Goal: Check status: Check status

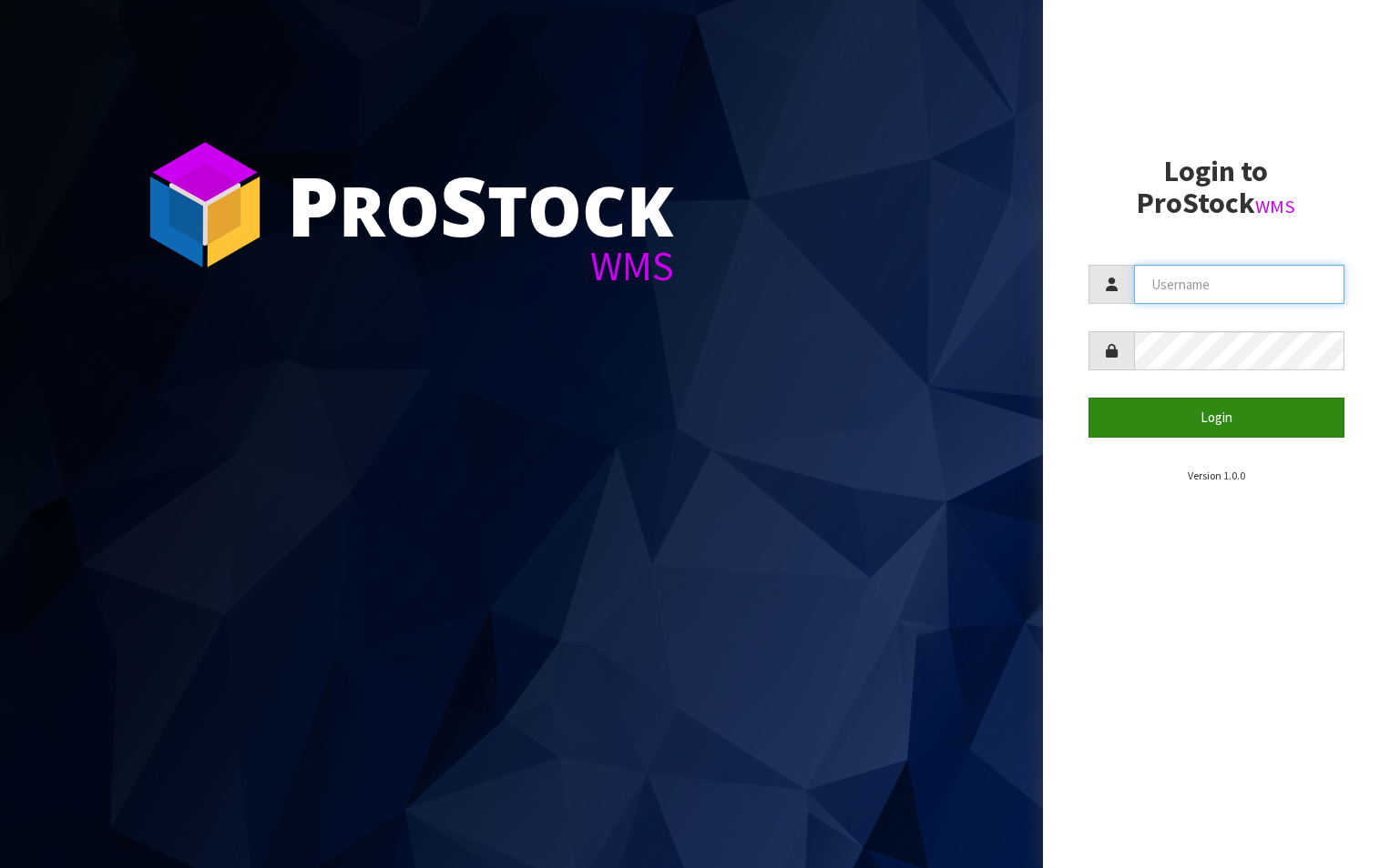
type input "aquacooler"
click at [1202, 416] on button "Login" at bounding box center [1216, 418] width 256 height 40
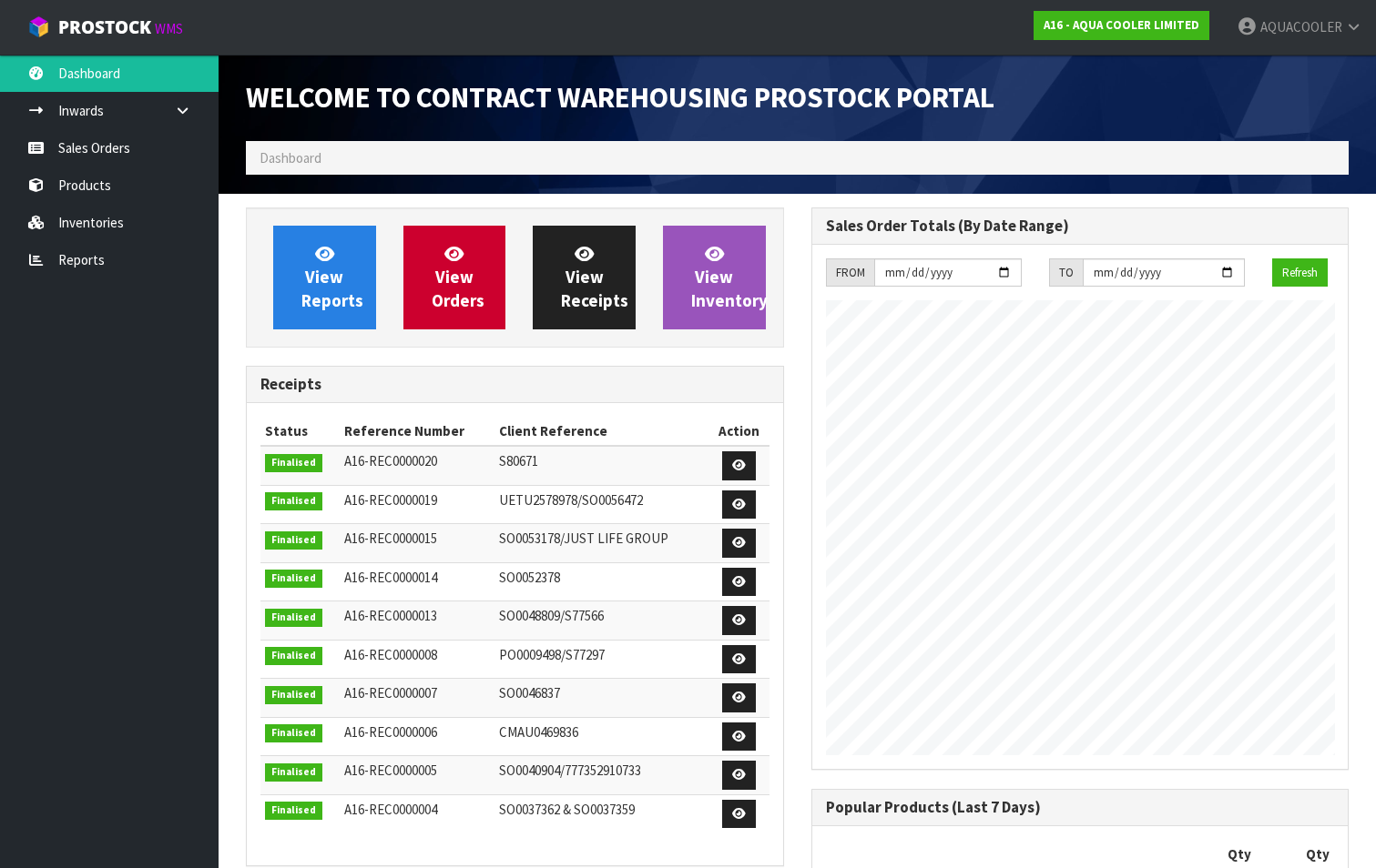
scroll to position [959, 564]
click at [111, 142] on link "Sales Orders" at bounding box center [109, 148] width 219 height 38
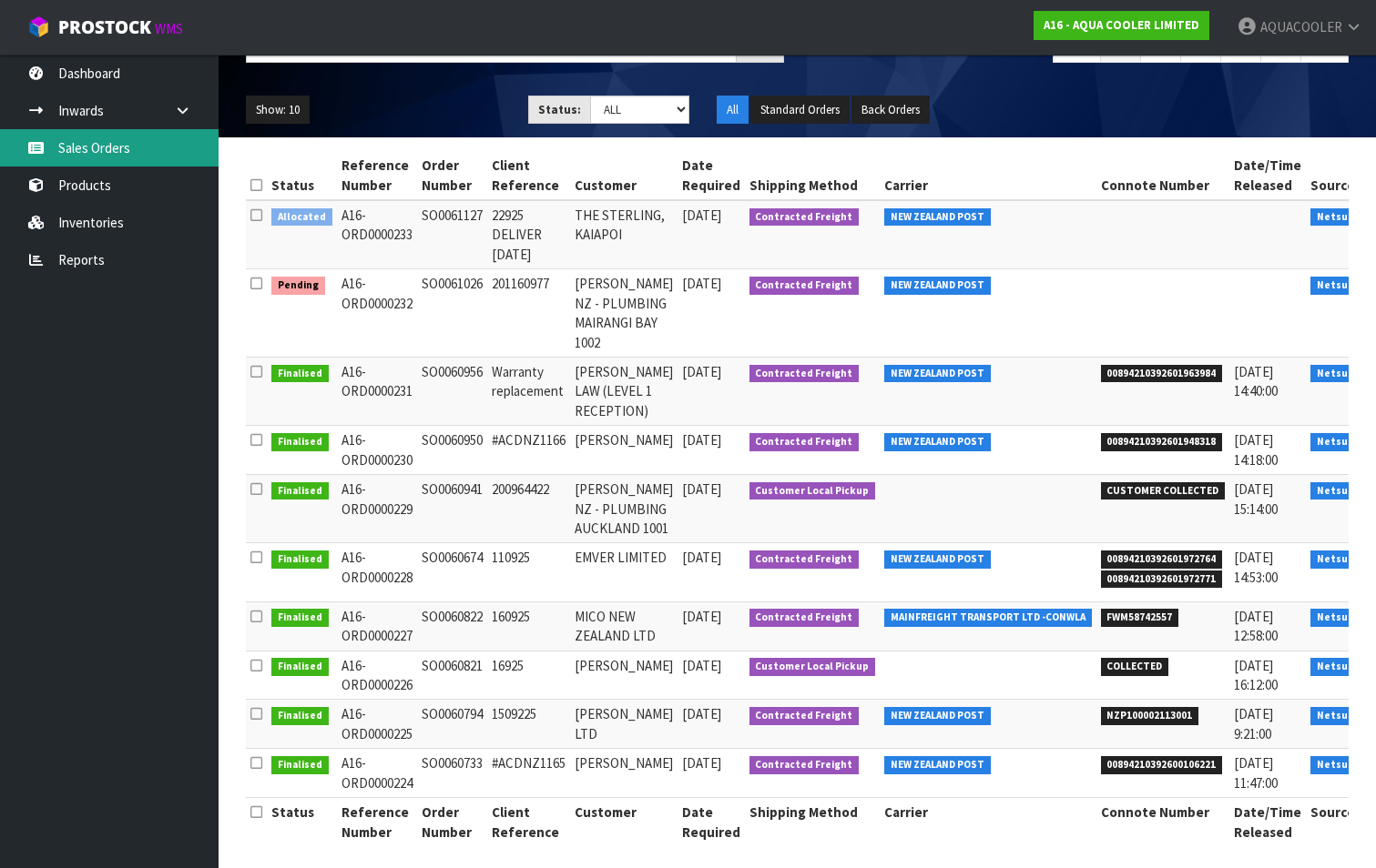
scroll to position [182, 0]
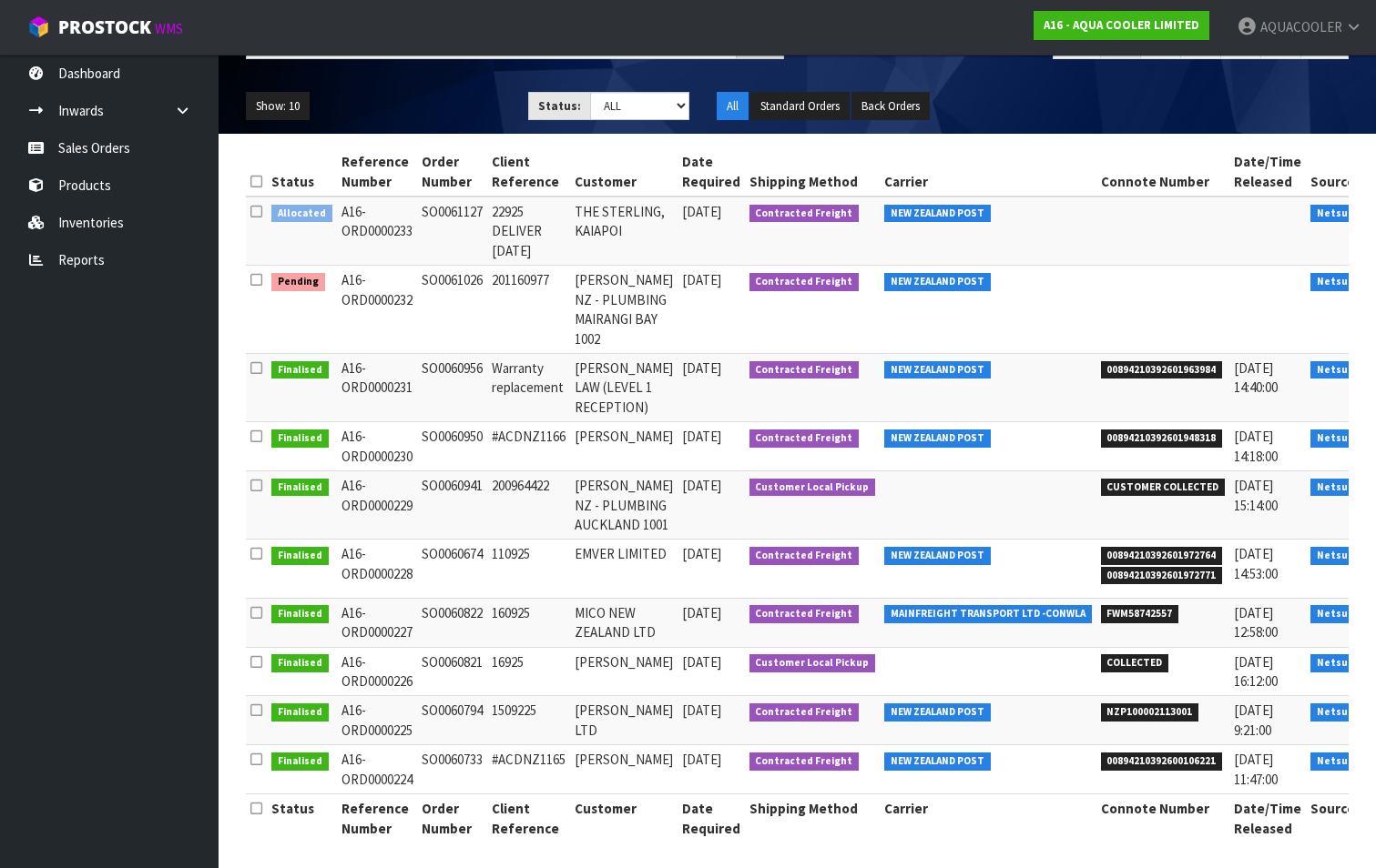
click at [1381, 632] on link at bounding box center [1398, 618] width 34 height 29
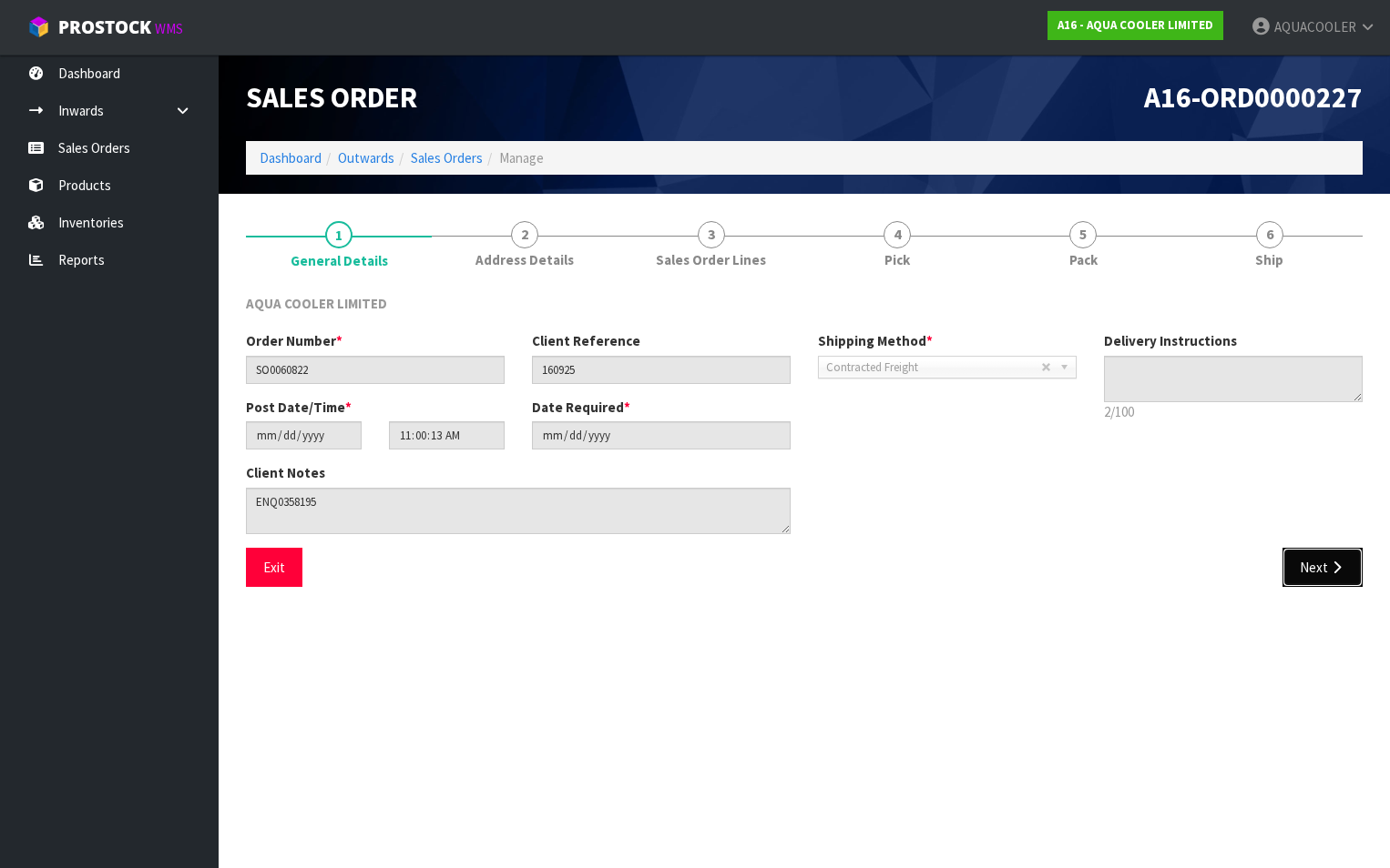
click at [1324, 566] on button "Next" at bounding box center [1322, 568] width 80 height 40
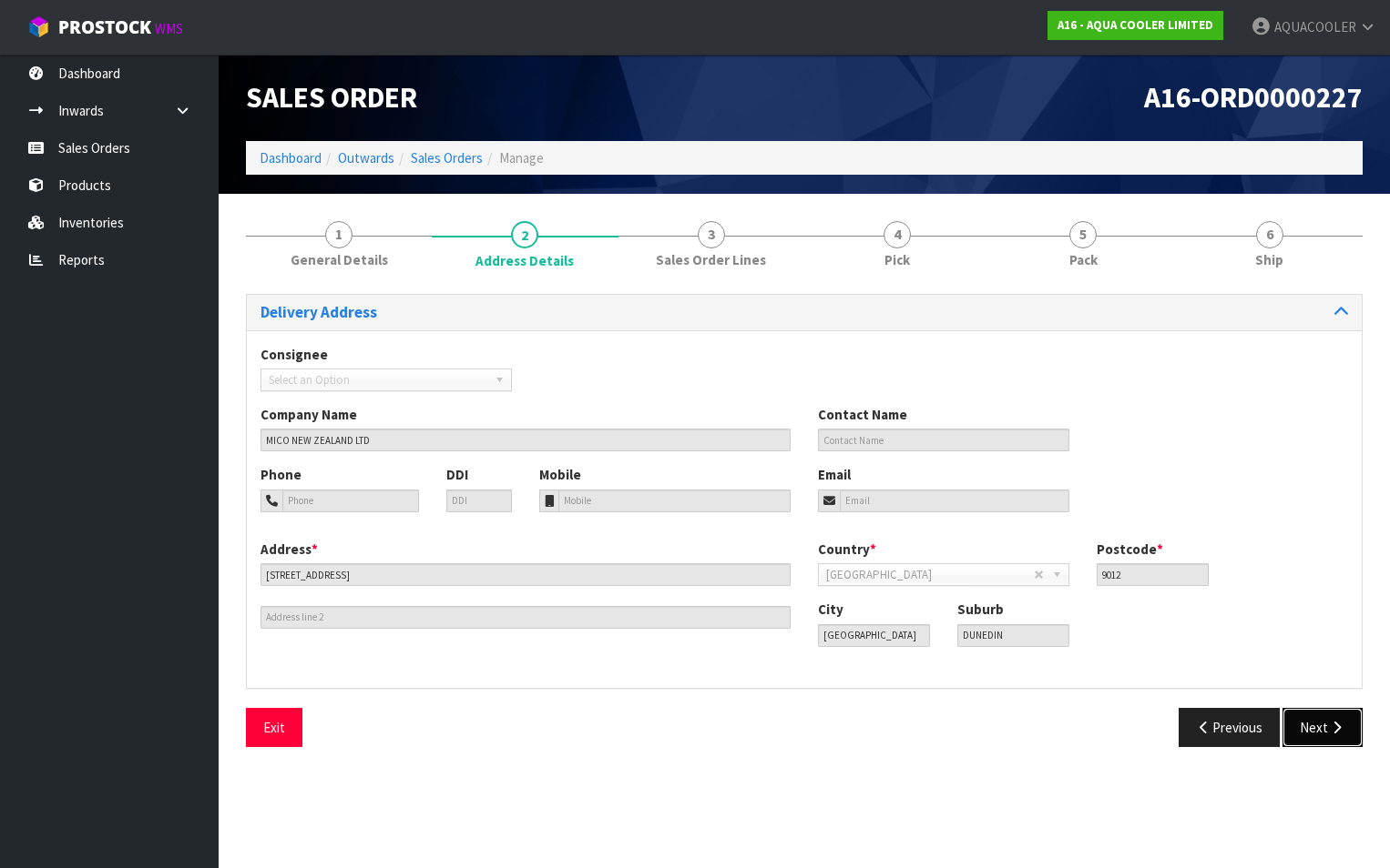
click at [1323, 727] on button "Next" at bounding box center [1322, 728] width 80 height 40
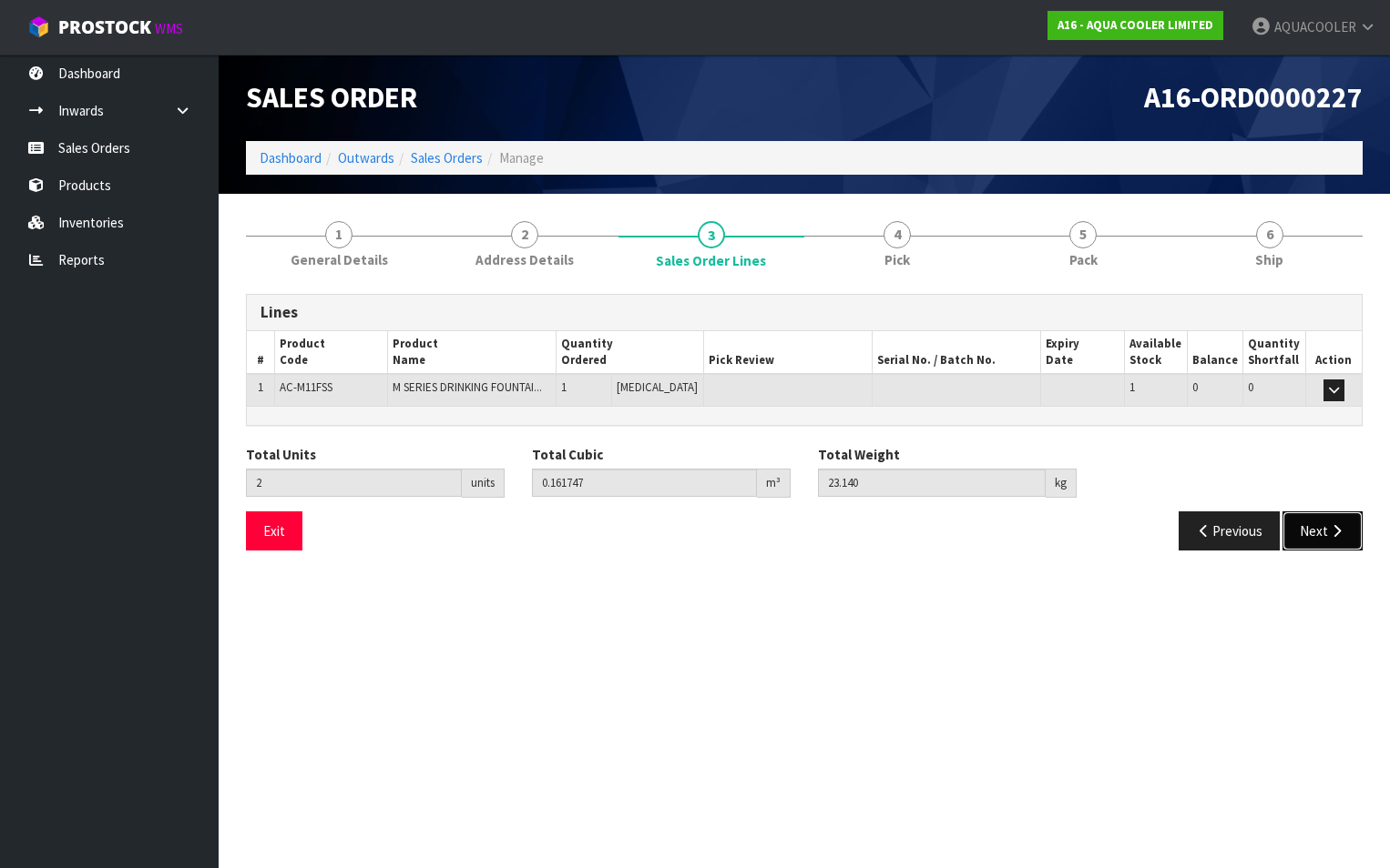
click at [1329, 532] on icon "button" at bounding box center [1336, 531] width 17 height 14
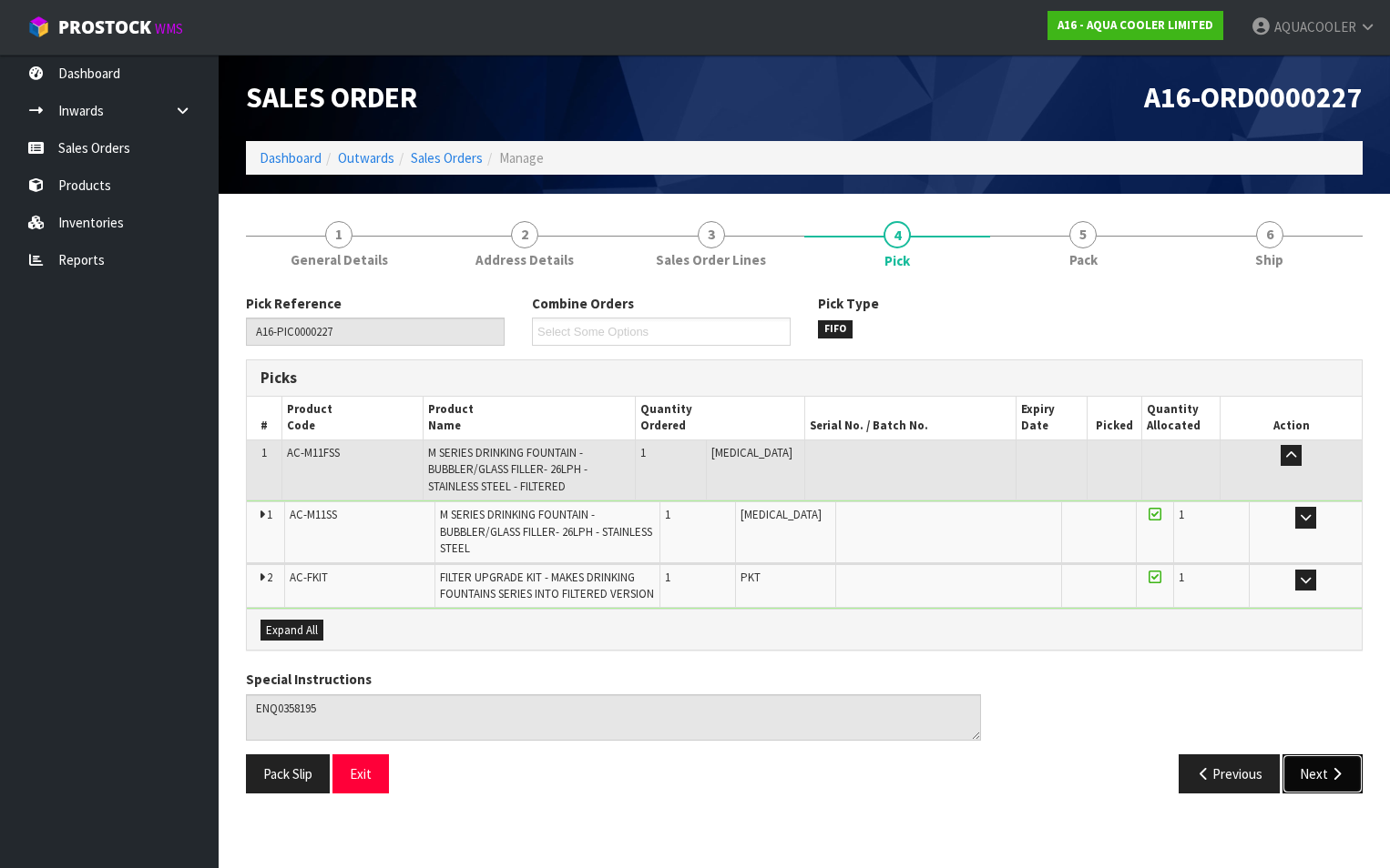
click at [1325, 774] on button "Next" at bounding box center [1322, 774] width 80 height 40
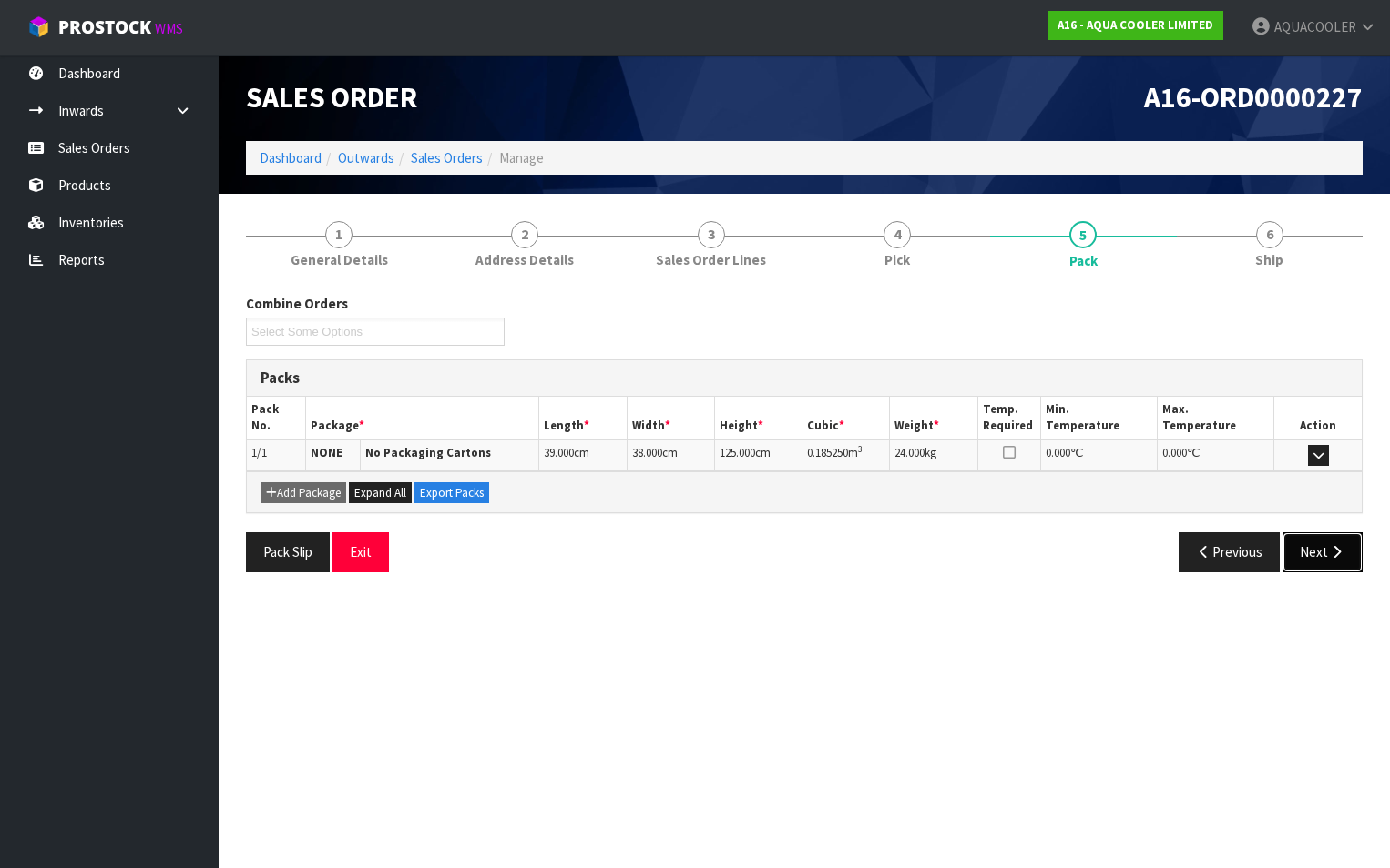
click at [1321, 550] on button "Next" at bounding box center [1322, 552] width 80 height 40
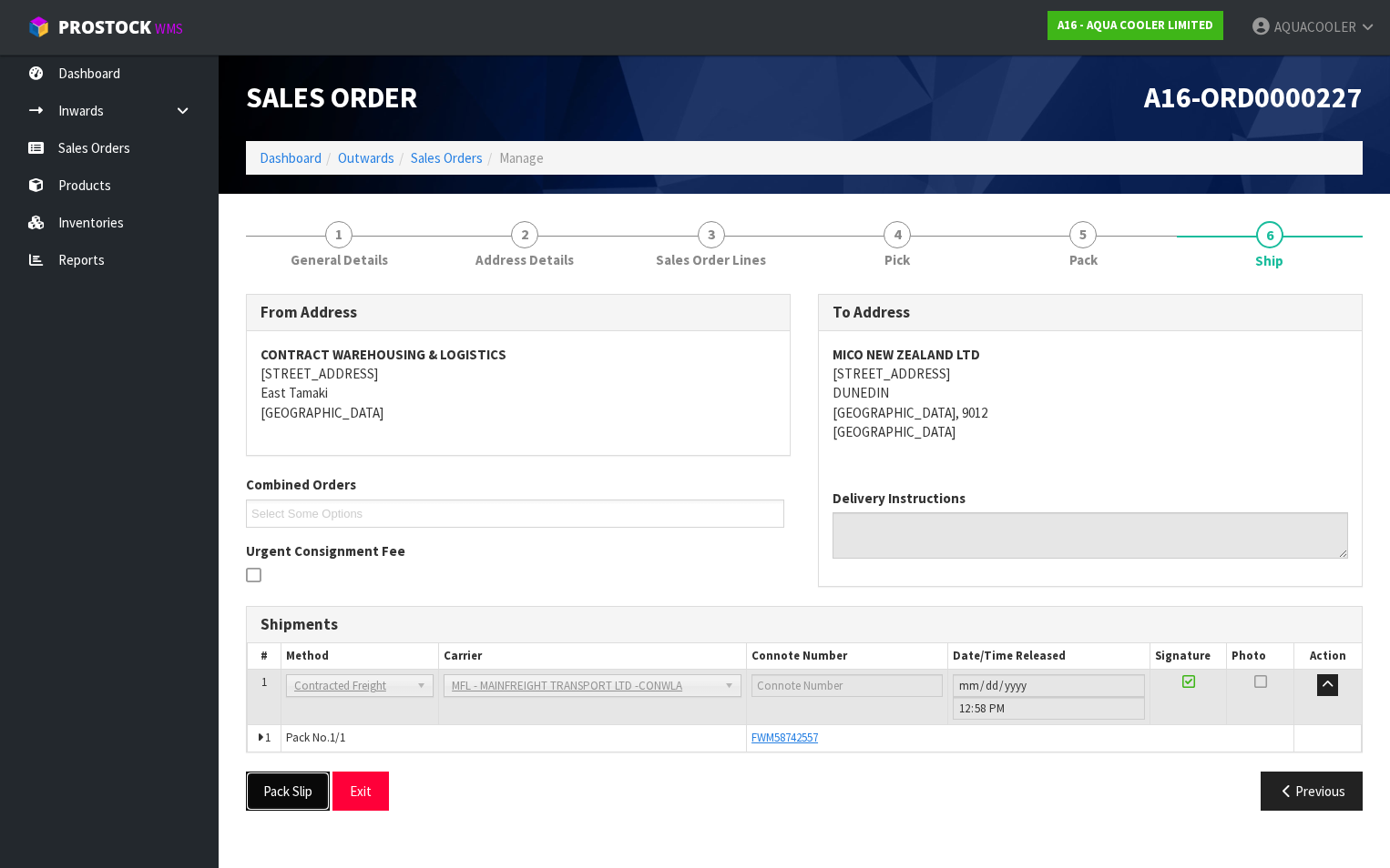
click at [291, 792] on button "Pack Slip" at bounding box center [287, 792] width 84 height 40
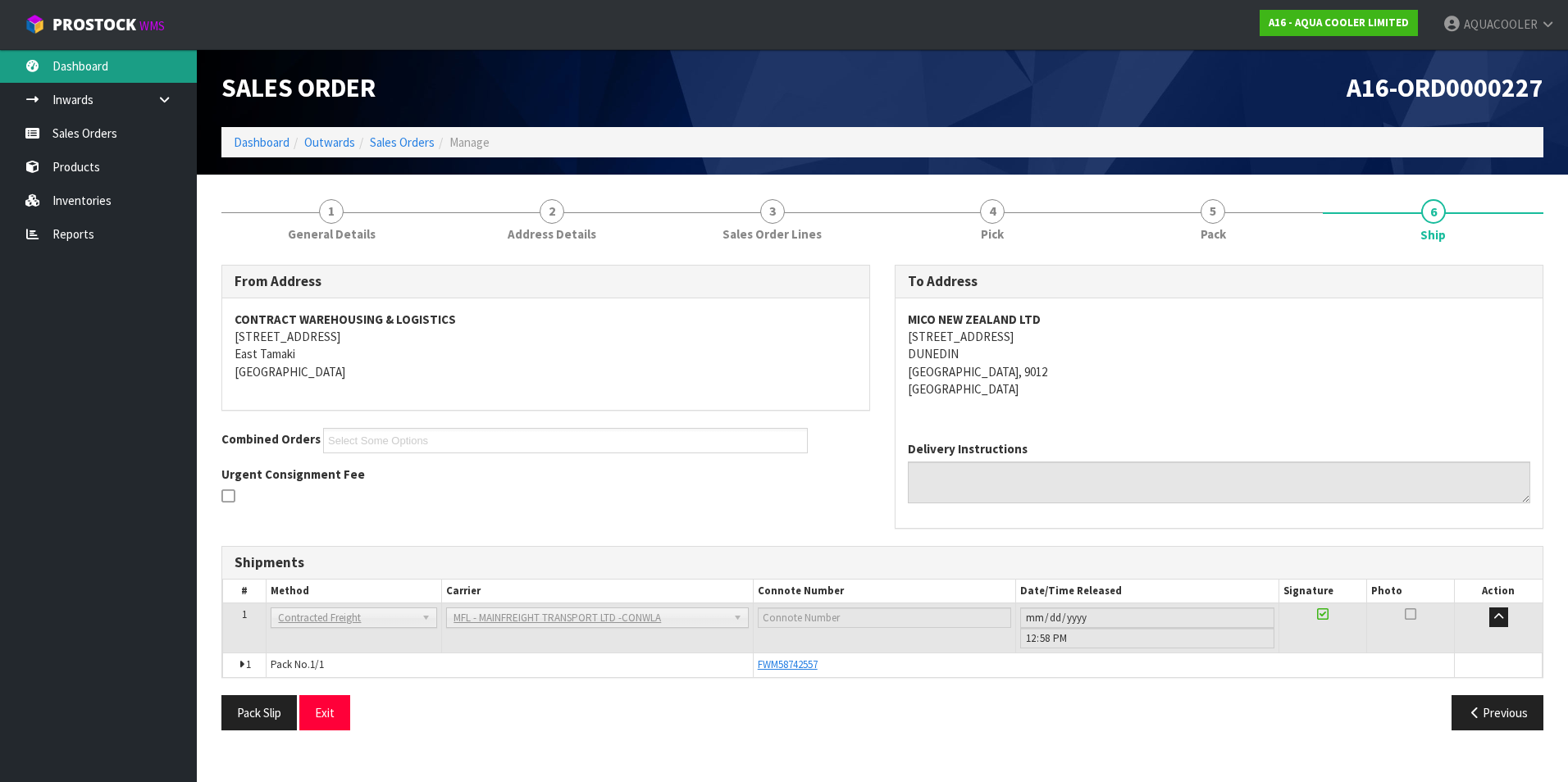
click at [90, 69] on link "Dashboard" at bounding box center [98, 66] width 197 height 34
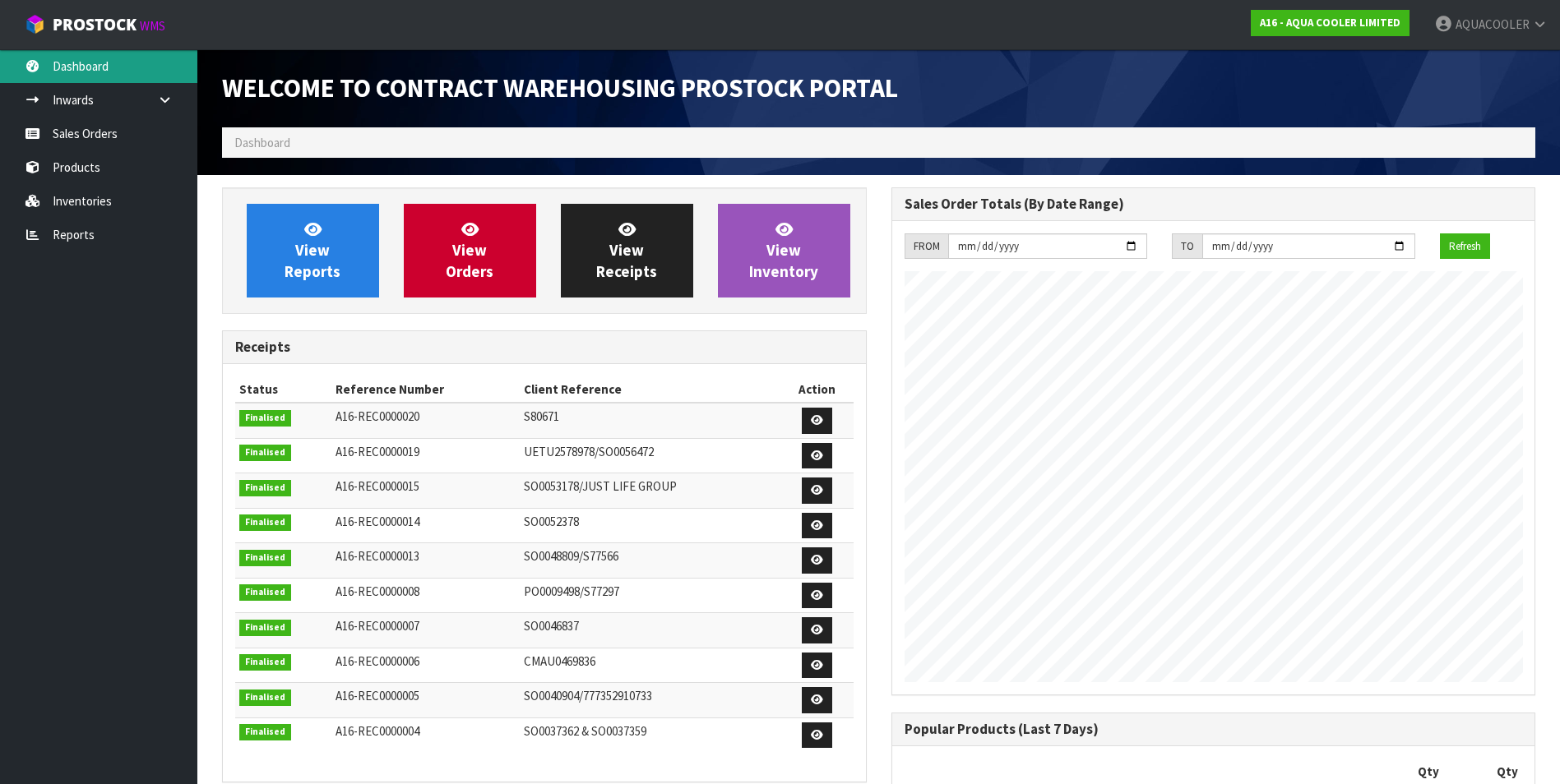
scroll to position [831, 669]
click at [96, 127] on link "Sales Orders" at bounding box center [98, 134] width 198 height 34
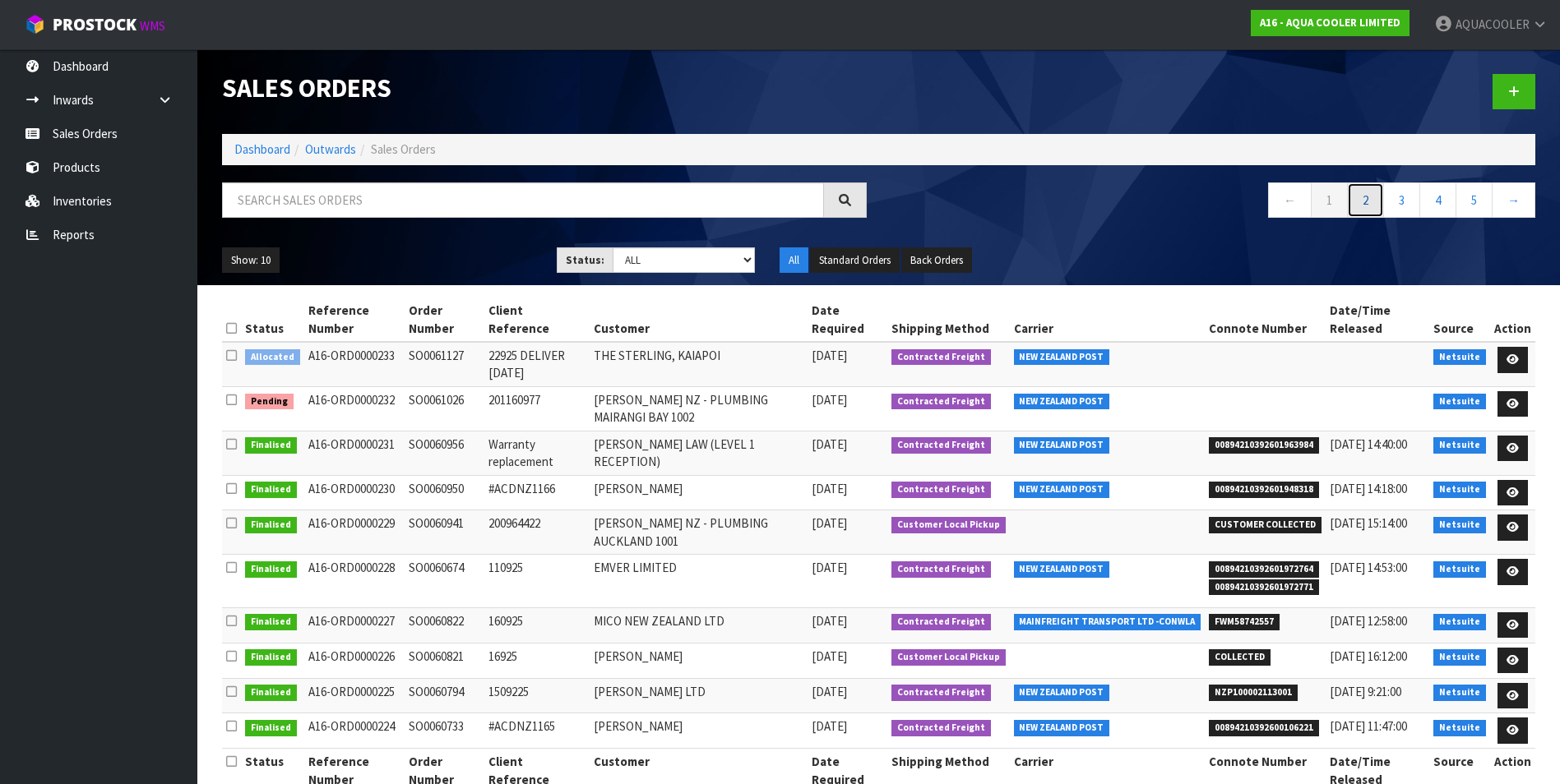
click at [1254, 200] on link "2" at bounding box center [1365, 200] width 37 height 36
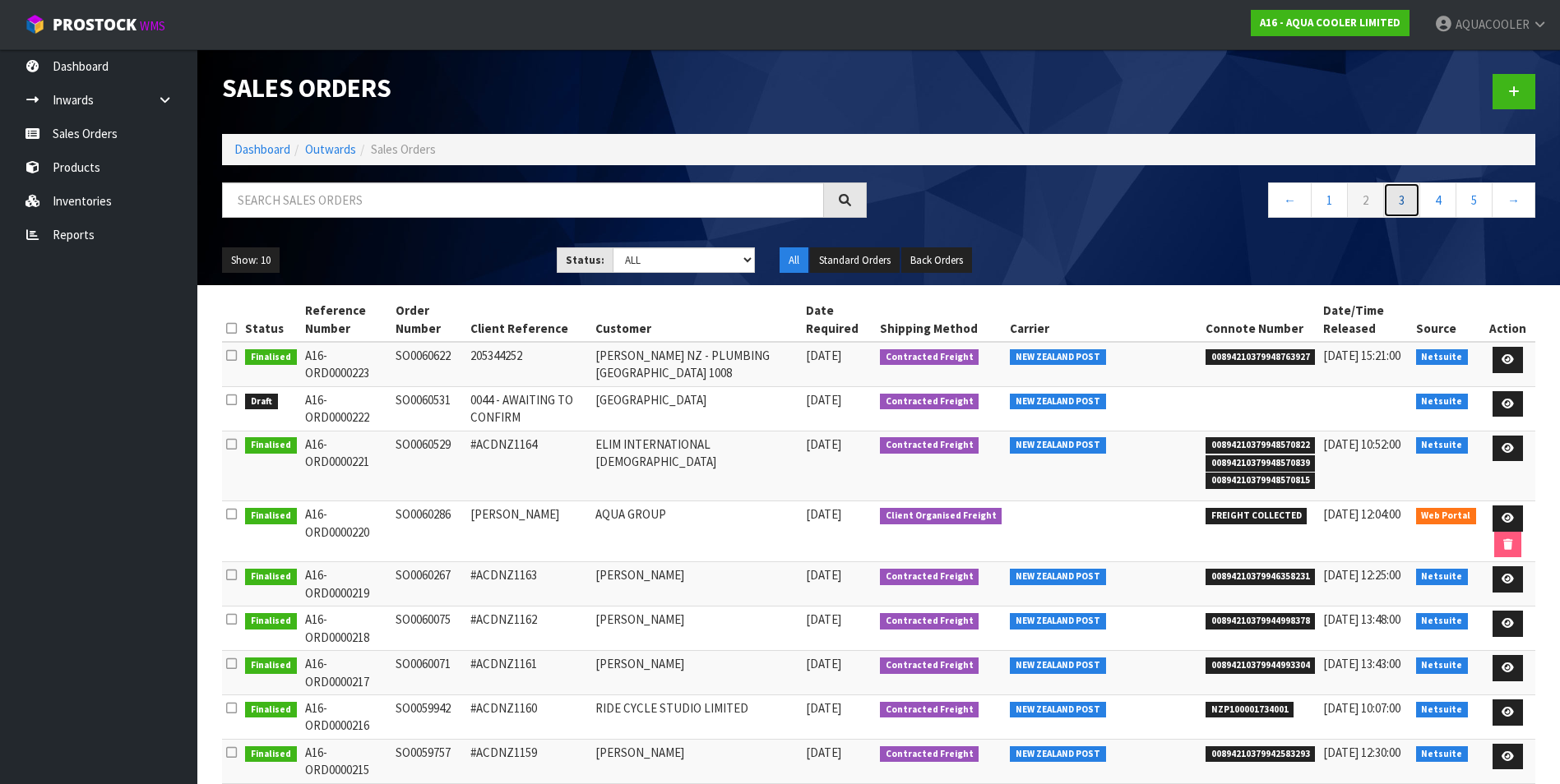
click at [1254, 202] on link "3" at bounding box center [1401, 200] width 37 height 36
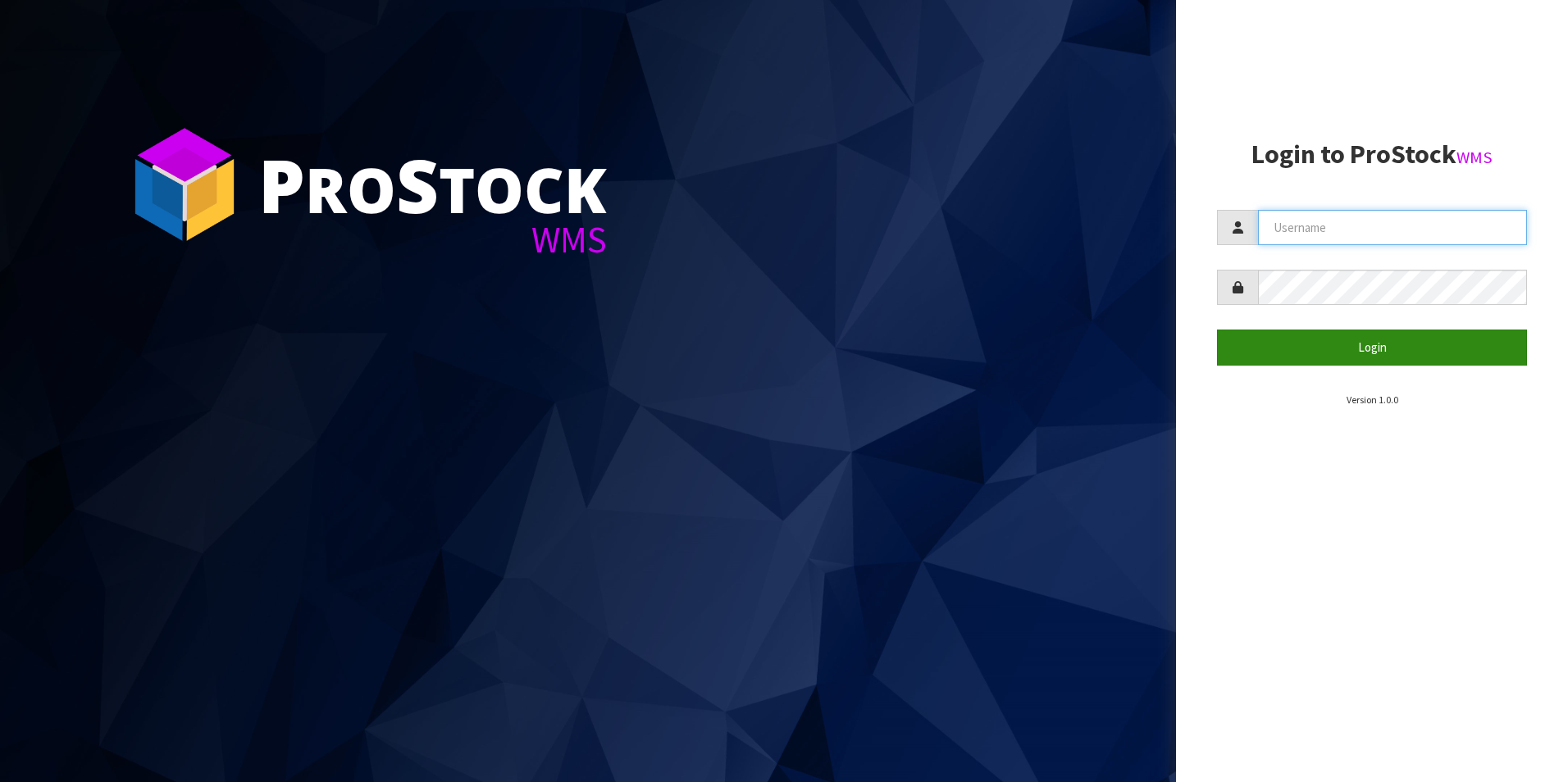
type input "aquacooler"
click at [1380, 344] on button "Login" at bounding box center [1372, 348] width 310 height 36
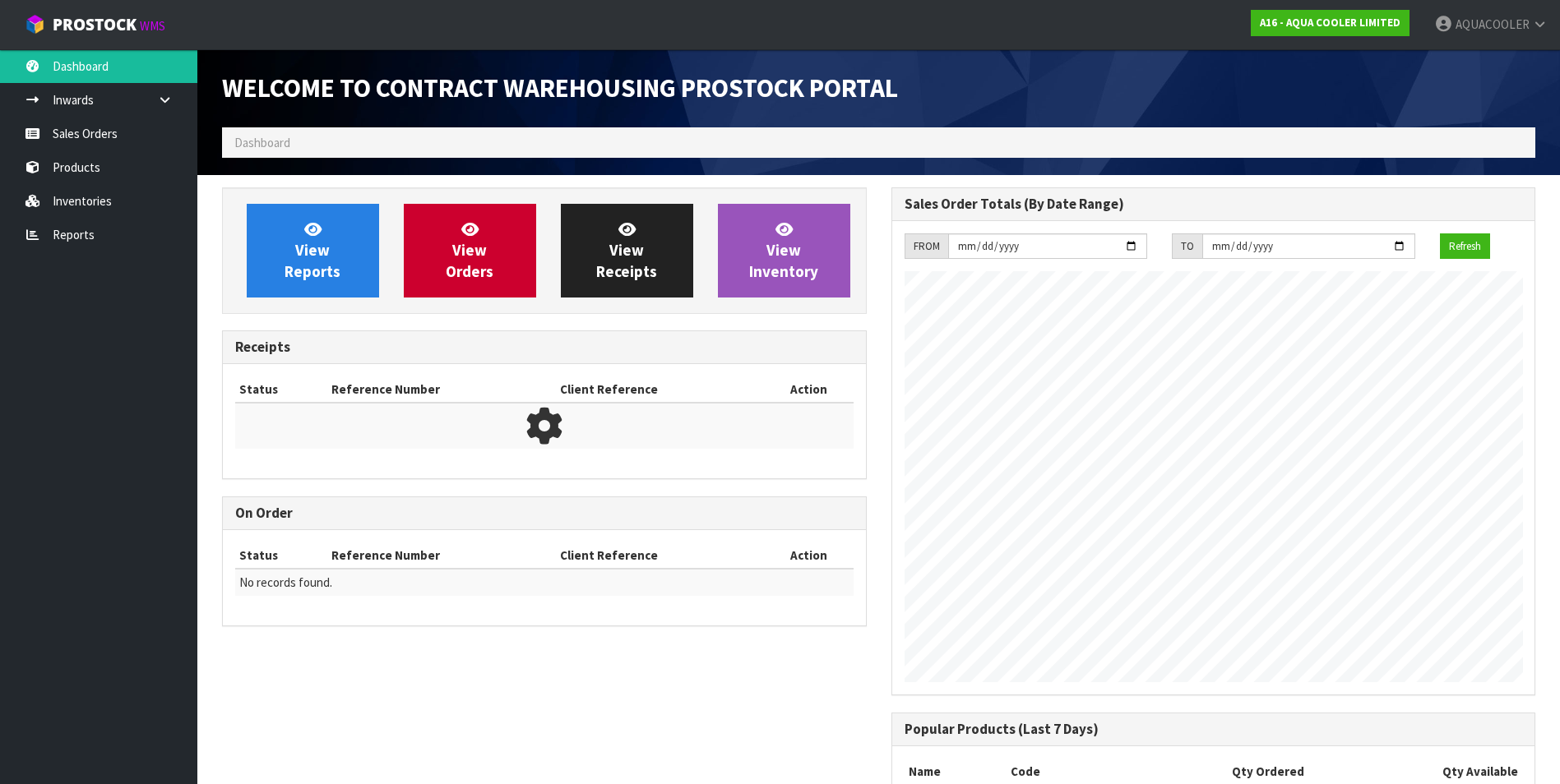
scroll to position [831, 669]
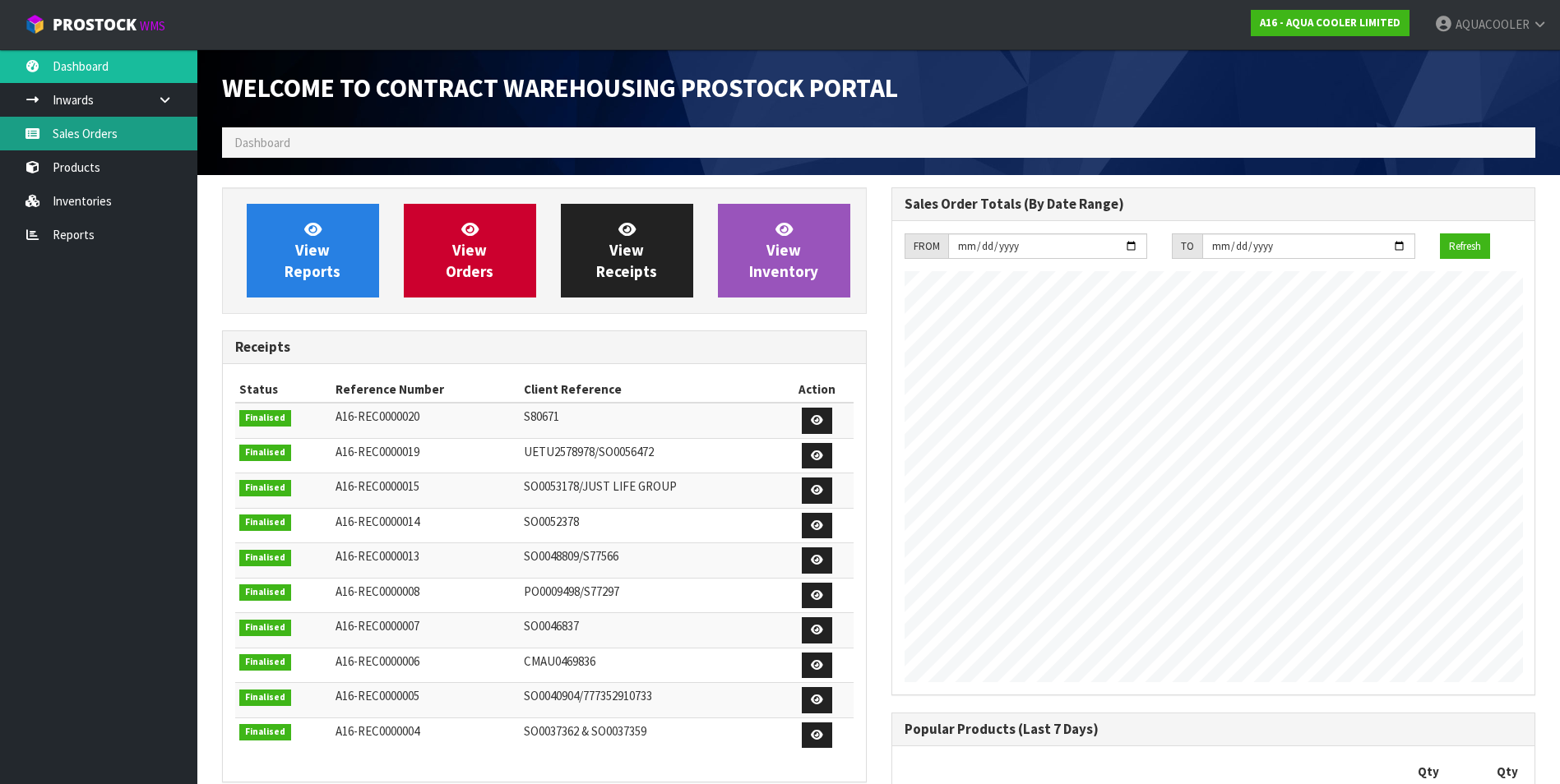
click at [91, 131] on link "Sales Orders" at bounding box center [98, 134] width 198 height 34
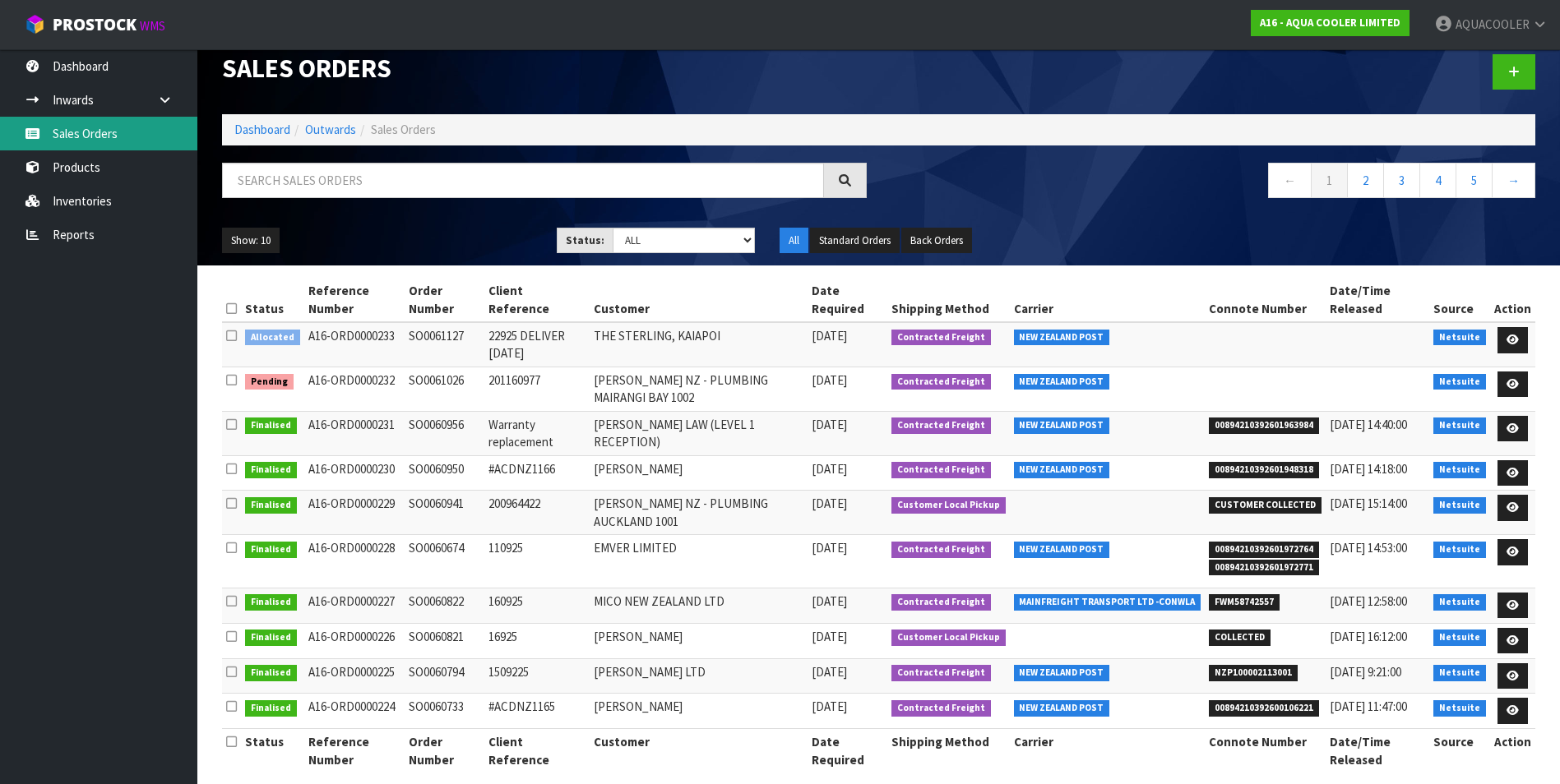
scroll to position [29, 0]
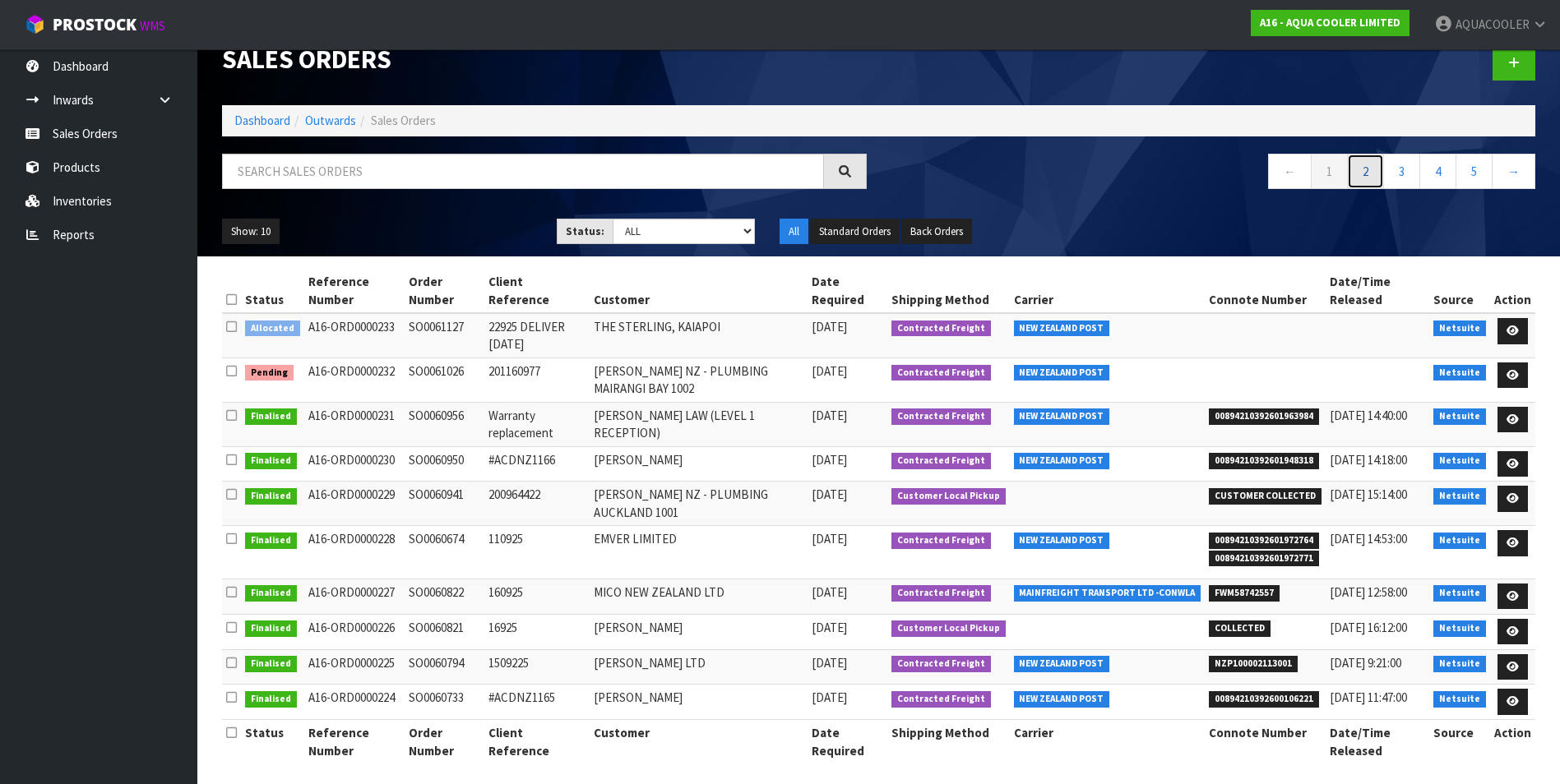
click at [1369, 173] on link "2" at bounding box center [1365, 172] width 37 height 36
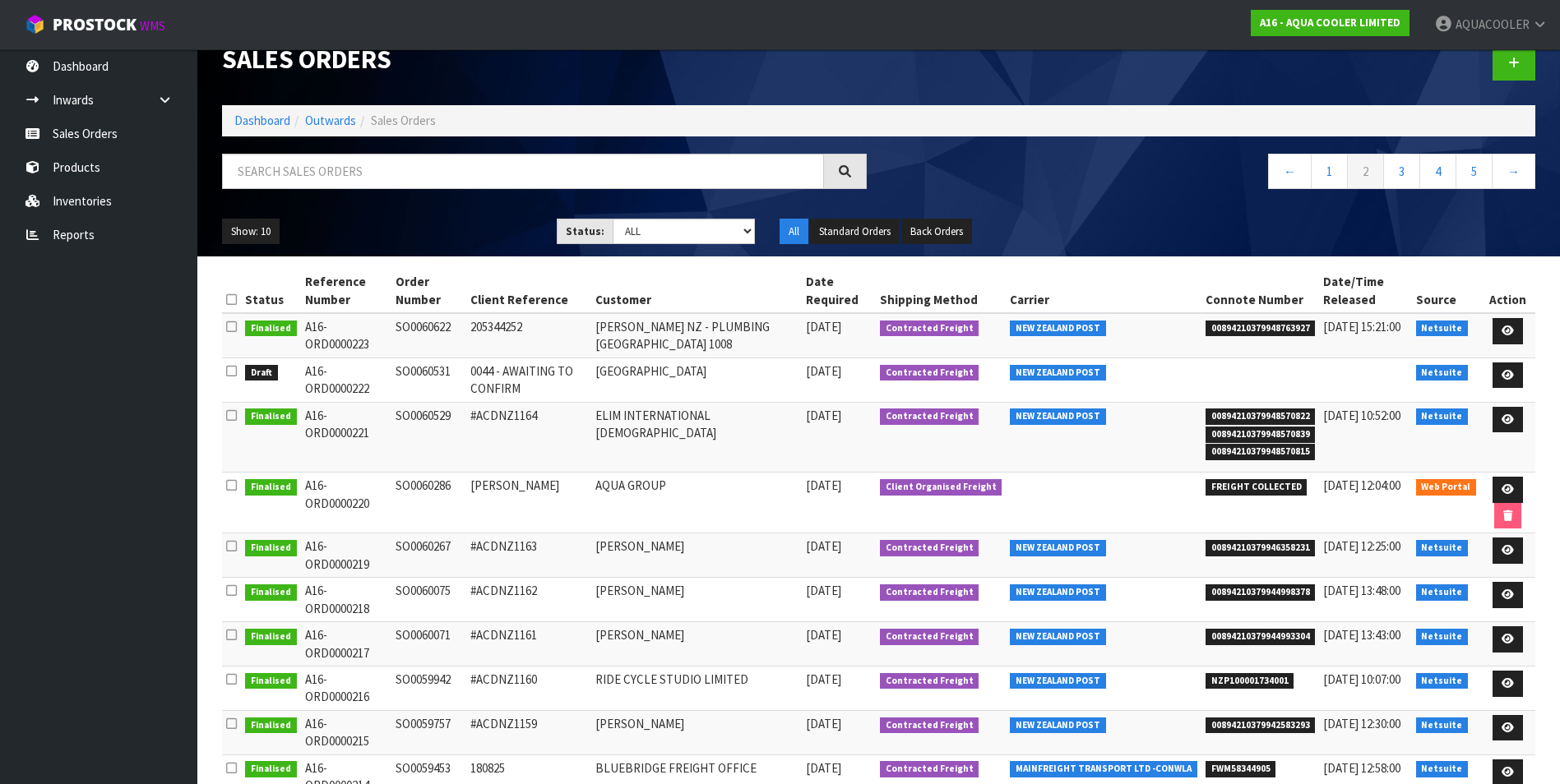
drag, startPoint x: 399, startPoint y: 372, endPoint x: 457, endPoint y: 374, distance: 58.0
click at [457, 374] on td "SO0060531" at bounding box center [429, 380] width 75 height 45
drag, startPoint x: 457, startPoint y: 374, endPoint x: 434, endPoint y: 369, distance: 23.5
copy td "SO0060531"
click at [428, 389] on td "SO0060531" at bounding box center [429, 380] width 75 height 45
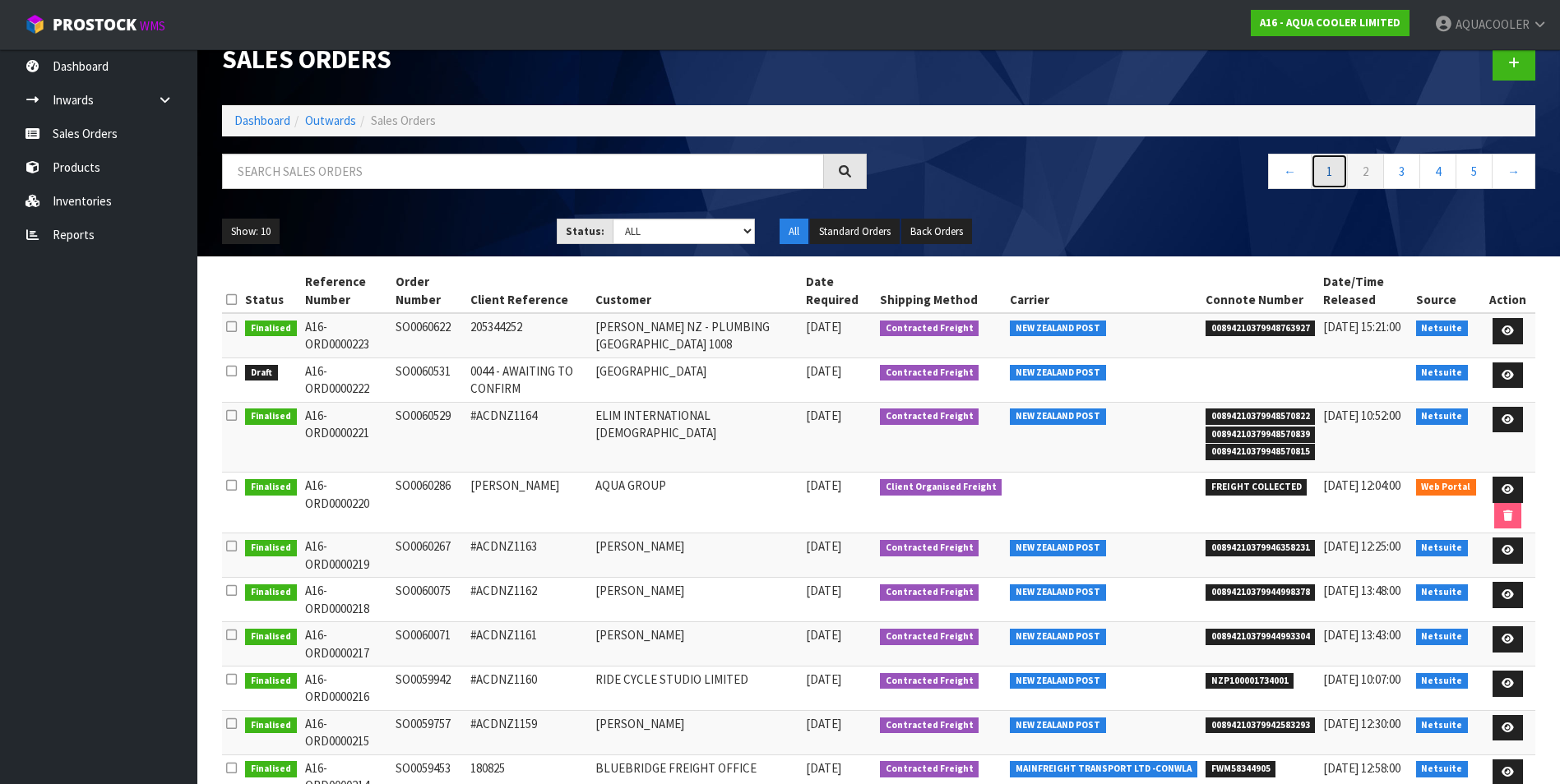
click at [1328, 169] on link "1" at bounding box center [1328, 172] width 37 height 36
